Goal: Information Seeking & Learning: Learn about a topic

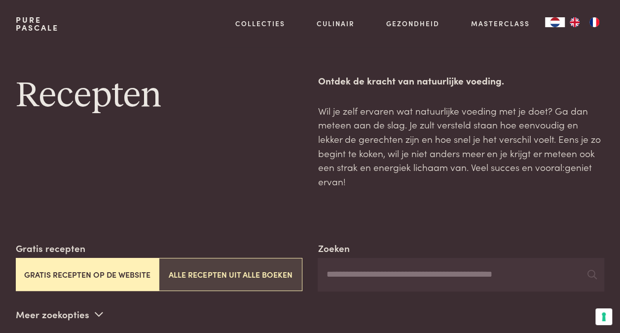
click at [199, 261] on button "Alle recepten uit alle boeken" at bounding box center [230, 274] width 143 height 33
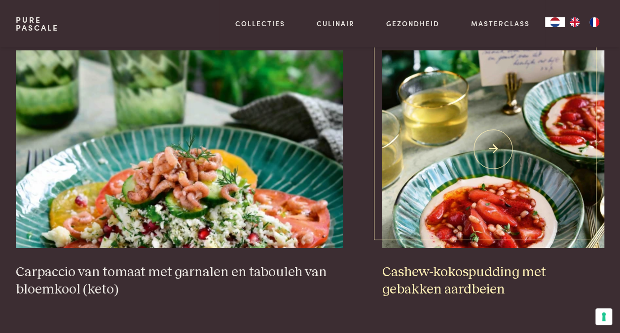
scroll to position [1559, 0]
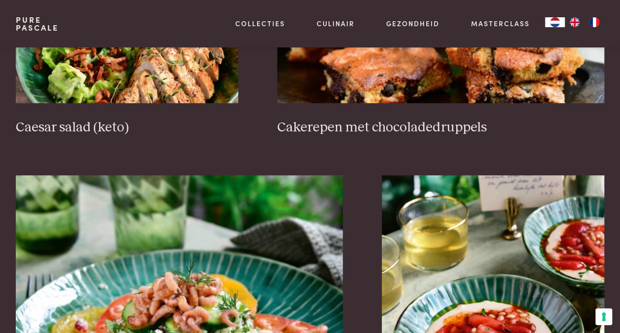
scroll to position [86, 0]
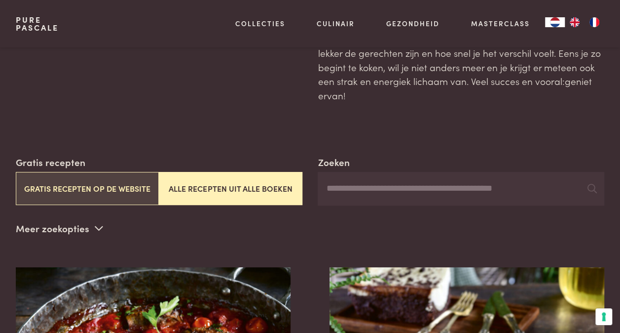
click at [84, 178] on button "Gratis recepten op de website" at bounding box center [87, 188] width 143 height 33
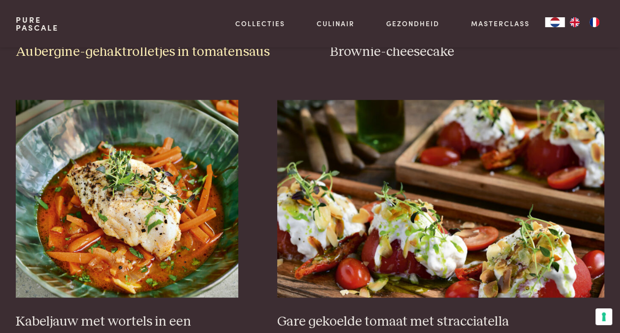
scroll to position [572, 0]
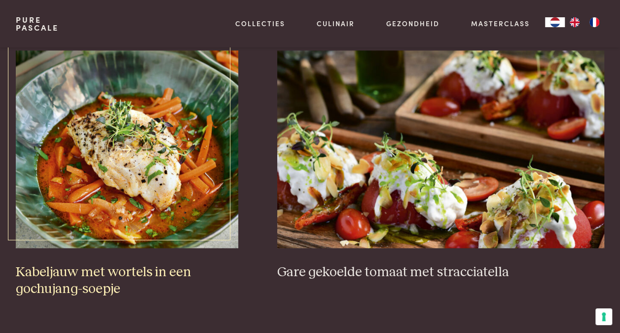
click at [170, 187] on img at bounding box center [127, 148] width 223 height 197
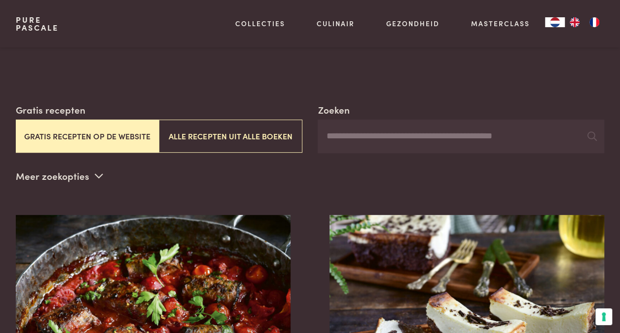
scroll to position [0, 0]
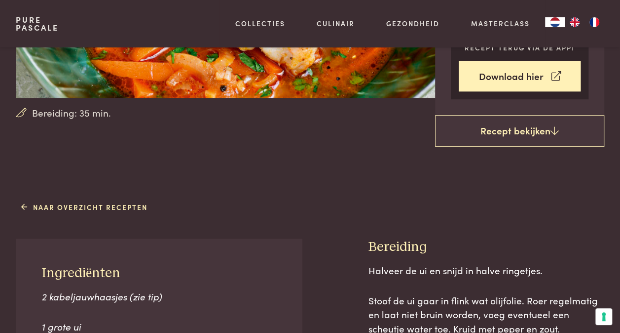
scroll to position [49, 0]
